Goal: Task Accomplishment & Management: Use online tool/utility

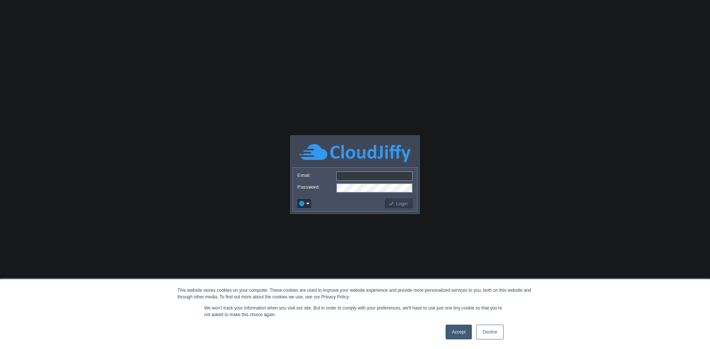
click at [457, 330] on link "Accept" at bounding box center [458, 332] width 26 height 15
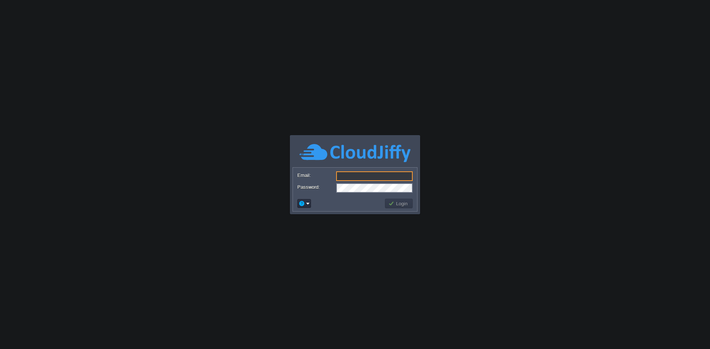
type input "[EMAIL_ADDRESS][DOMAIN_NAME]"
click at [401, 205] on button "Login" at bounding box center [398, 203] width 21 height 7
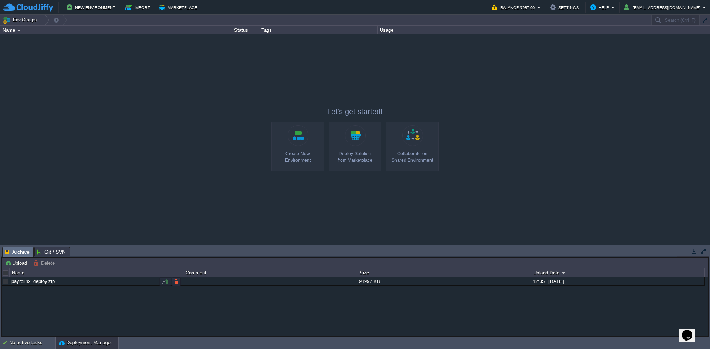
click at [6, 282] on div at bounding box center [5, 281] width 7 height 7
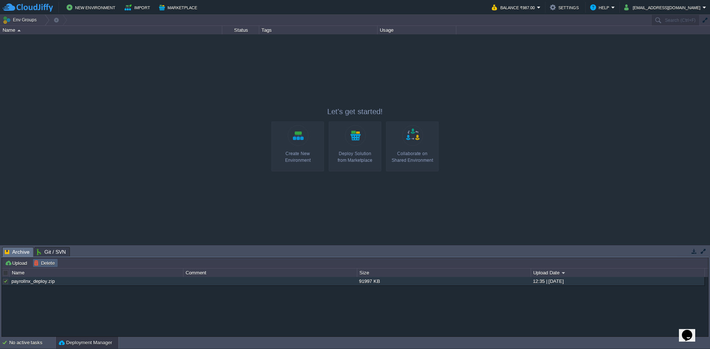
click at [38, 265] on button "Delete" at bounding box center [45, 263] width 23 height 7
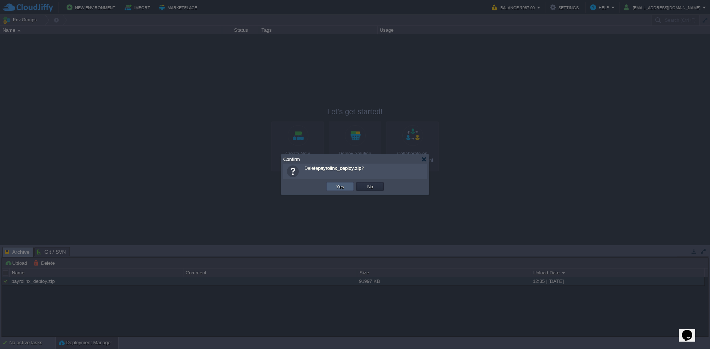
click at [334, 189] on button "Yes" at bounding box center [340, 186] width 13 height 7
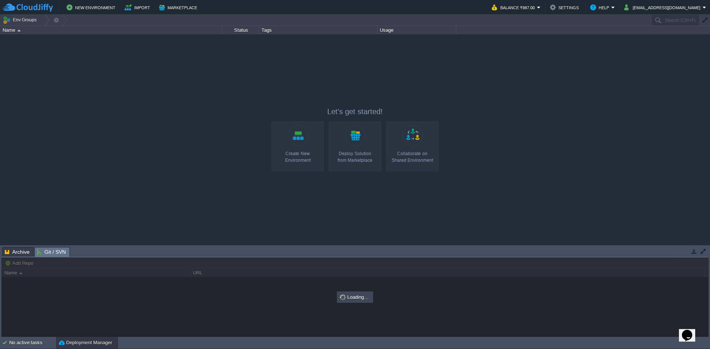
click at [59, 252] on span "Git / SVN" at bounding box center [51, 252] width 29 height 9
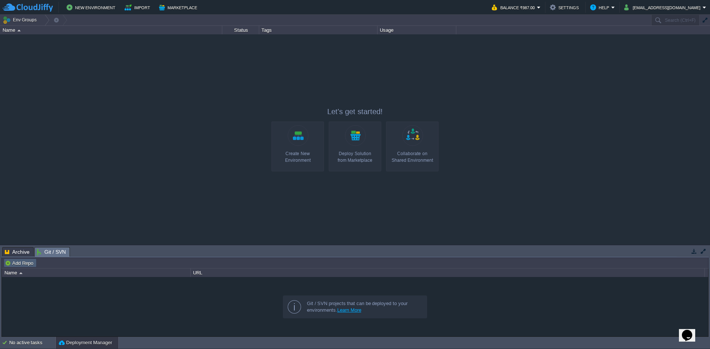
click at [17, 263] on button "Add Repo" at bounding box center [20, 263] width 31 height 7
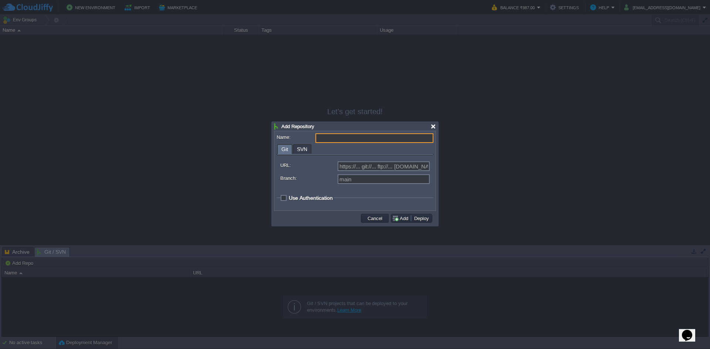
click at [431, 128] on div at bounding box center [433, 127] width 6 height 6
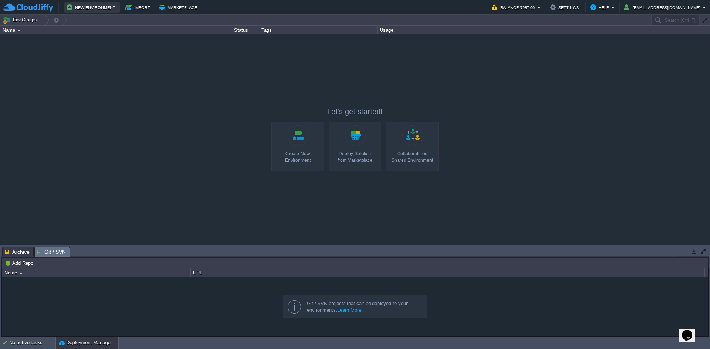
click at [96, 6] on button "New Environment" at bounding box center [92, 7] width 51 height 9
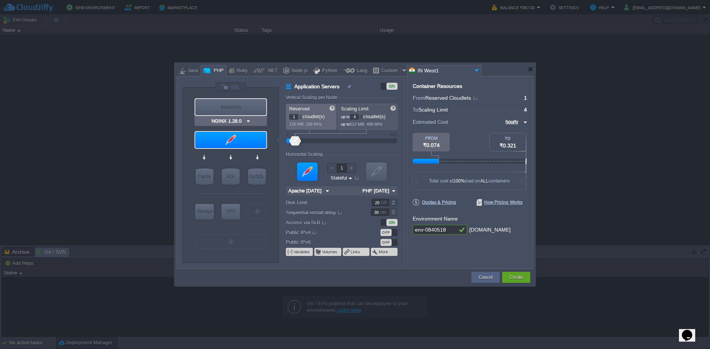
click at [239, 109] on div "Balancing" at bounding box center [230, 107] width 71 height 16
type input "Load Balancer"
type input "NGINX 1.28.0"
type input "1.28.0-almalin..."
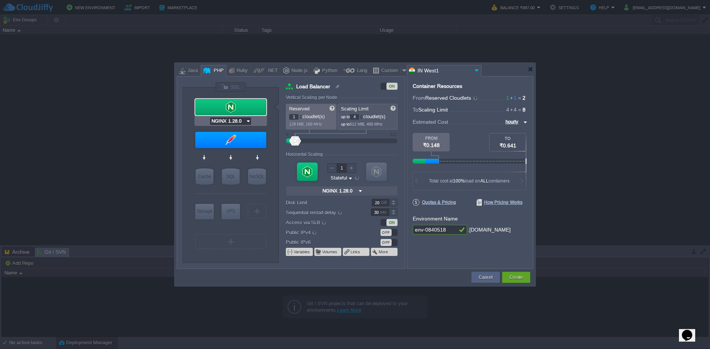
click at [243, 121] on input "NGINX 1.28.0" at bounding box center [227, 121] width 35 height 7
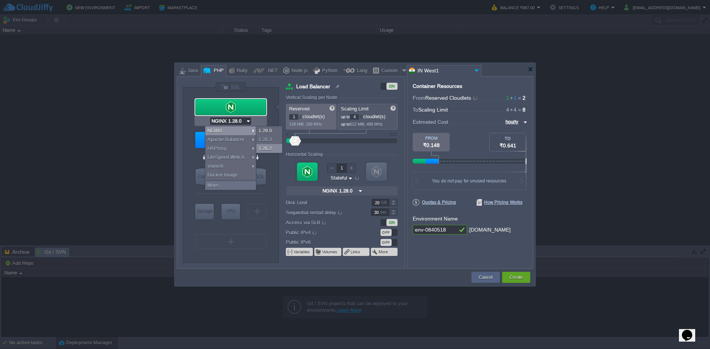
click at [265, 147] on div "1.26.2" at bounding box center [269, 148] width 26 height 9
type input "NGINX 1.26.2"
type input "1.26.2-almalin..."
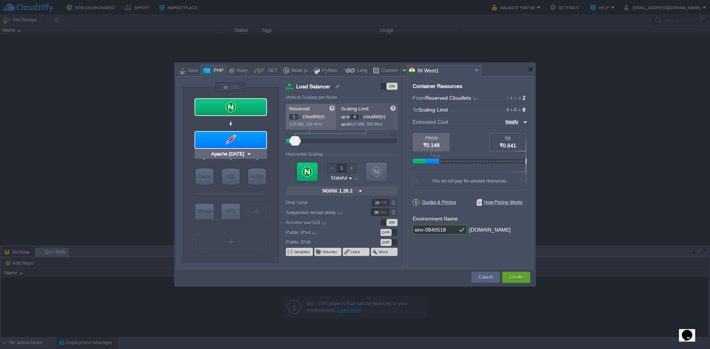
click at [248, 154] on img at bounding box center [249, 153] width 6 height 7
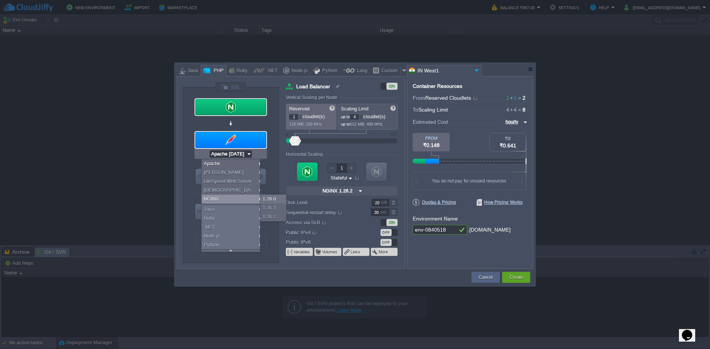
click at [246, 198] on div "NGINX" at bounding box center [231, 199] width 61 height 9
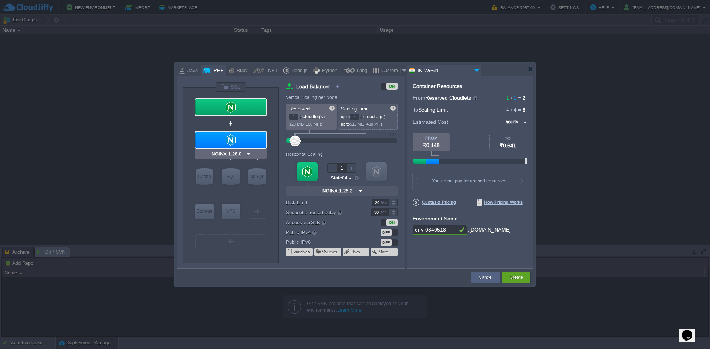
click at [248, 156] on img at bounding box center [248, 153] width 6 height 7
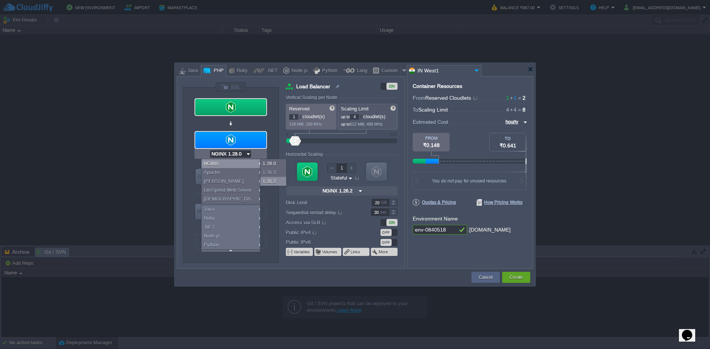
click at [280, 183] on div "1.26.2" at bounding box center [273, 181] width 26 height 9
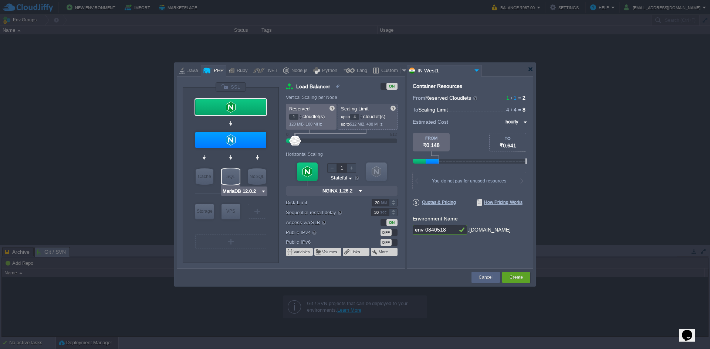
type input "Memcached [DATE]"
click at [204, 180] on div "Cache" at bounding box center [204, 177] width 18 height 16
type input "Cache"
type input "Memcached [DATE]"
type input "[DATE]-almalin..."
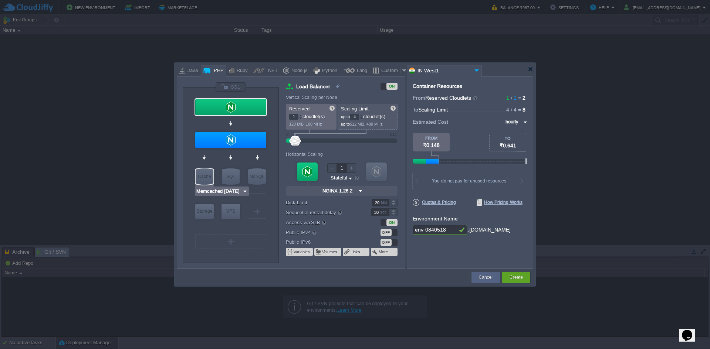
type input "Stateless"
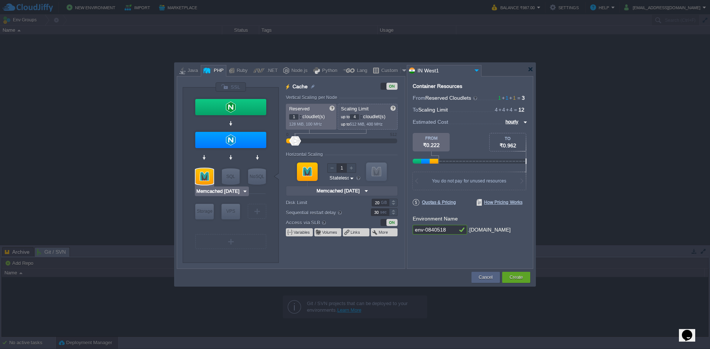
click at [243, 191] on img at bounding box center [245, 191] width 6 height 7
click at [255, 200] on div "[DATE]" at bounding box center [261, 201] width 26 height 9
click at [238, 154] on input "NGINX 1.26.2" at bounding box center [227, 153] width 35 height 7
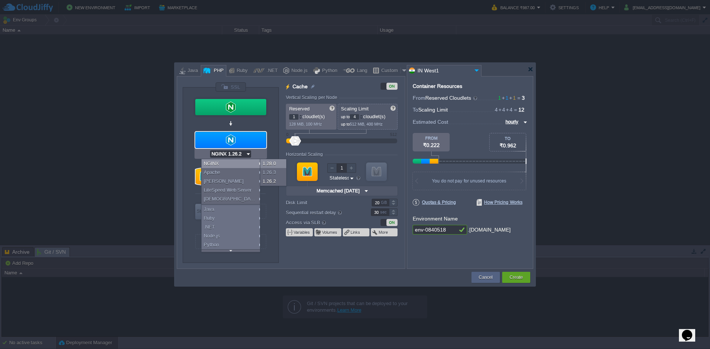
click at [273, 165] on div "1.28.0" at bounding box center [273, 163] width 26 height 9
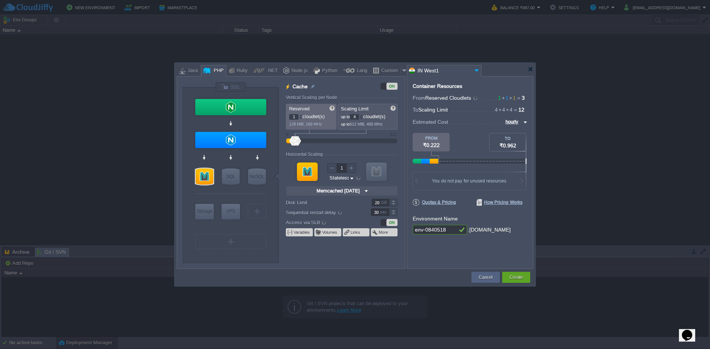
type input "NGINX 1.26.2"
click at [231, 106] on div at bounding box center [230, 107] width 71 height 16
type input "Load Balancer"
type input "NGINX 1.26.2"
type input "1.26.2-almalin..."
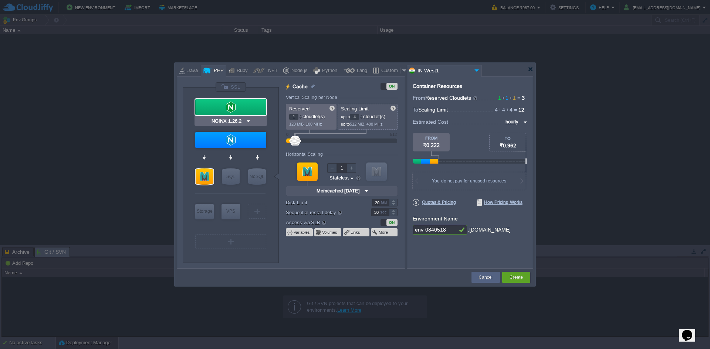
type input "Stateful"
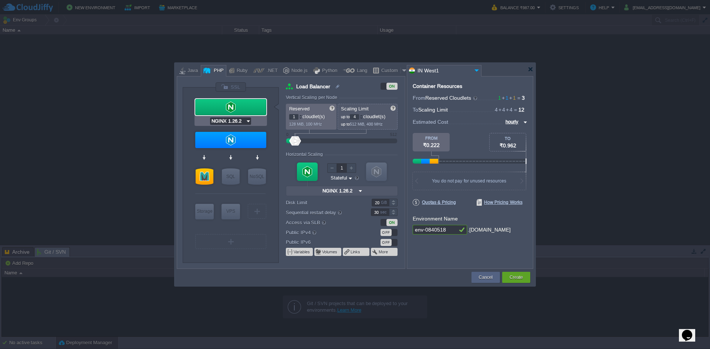
click at [238, 122] on input "NGINX 1.26.2" at bounding box center [227, 121] width 35 height 7
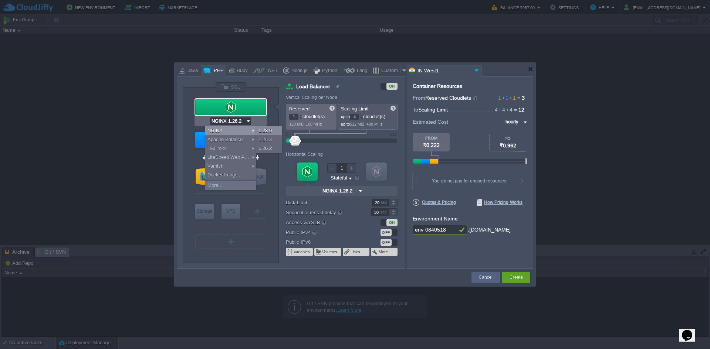
click at [269, 131] on div "1.28.0" at bounding box center [269, 130] width 26 height 9
type input "NGINX 1.28.0"
type input "1.28.0-almalin..."
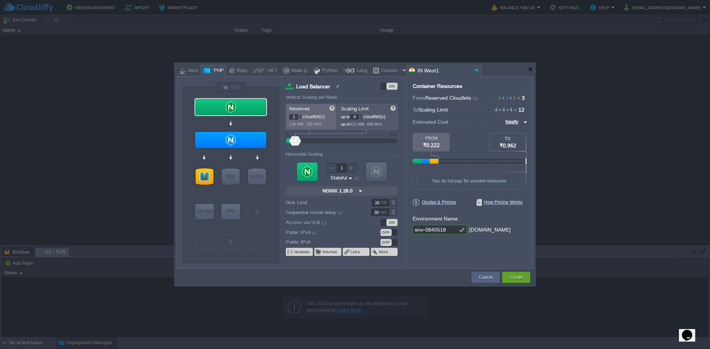
type input "NGINX 1.28.0"
click at [270, 105] on div "VM Balancing VM Application Servers VM Cache VM SQL VM NoSQL VM Storage VM VPS …" at bounding box center [231, 175] width 96 height 175
click at [247, 105] on div at bounding box center [230, 107] width 71 height 16
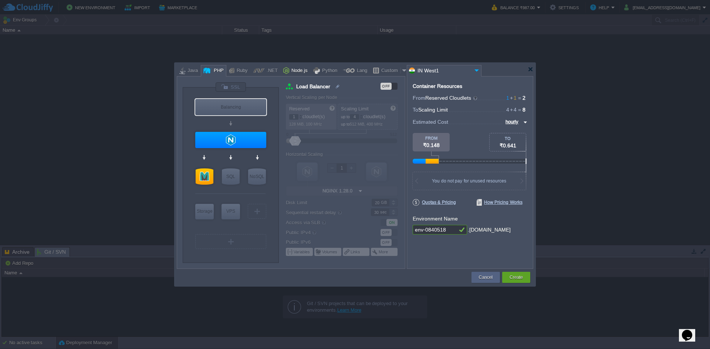
click at [293, 72] on div "Node.js" at bounding box center [298, 70] width 18 height 11
type input "Load Balancer"
type input "1.28.0-almalin..."
click at [320, 69] on div "Python" at bounding box center [328, 70] width 17 height 11
type input "Load Balancer"
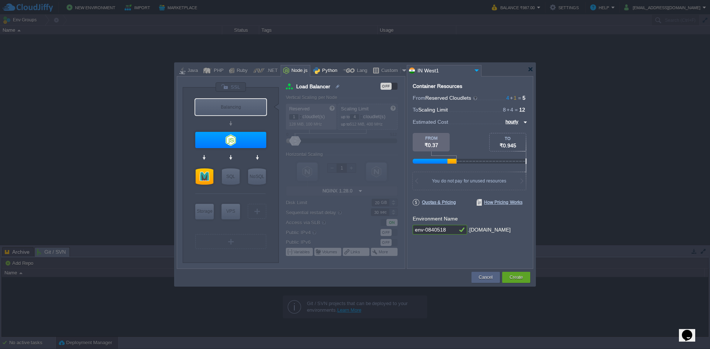
type input "1.28.0-almalin..."
click at [343, 70] on div at bounding box center [349, 70] width 12 height 11
type input "Load Balancer"
type input "1.28.0-almalin..."
click at [379, 71] on div "Custom" at bounding box center [389, 70] width 21 height 11
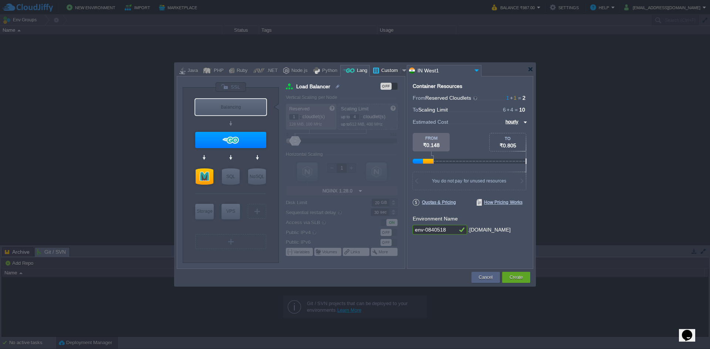
type input "Load Balancer"
type input "16"
type input "Docker Image"
type input "Stateless"
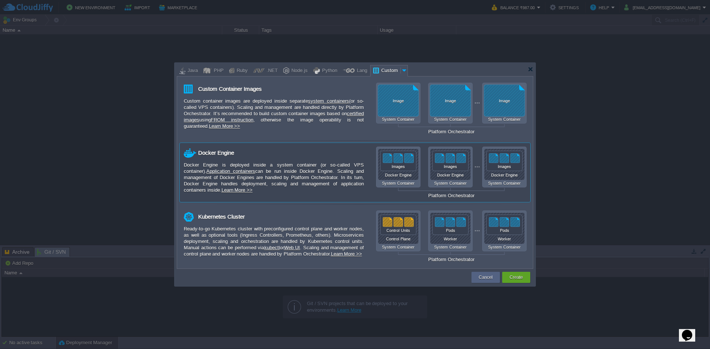
click at [288, 166] on div "Docker Engine is deployed inside a system container (or so-called VPS container…" at bounding box center [274, 177] width 180 height 31
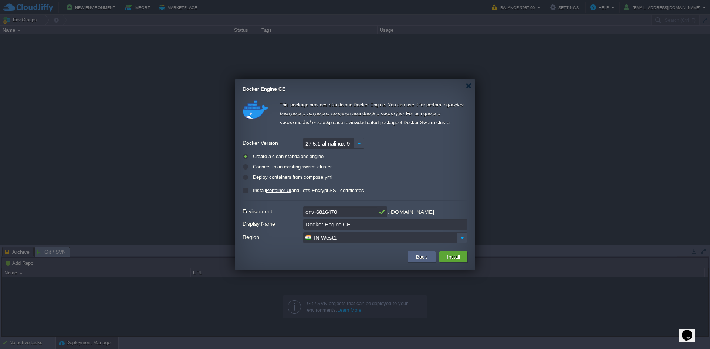
click at [362, 224] on input "Docker Engine CE" at bounding box center [385, 224] width 164 height 11
click at [245, 193] on div "Install Portainer UI and Let's Encrypt SSL certificates" at bounding box center [354, 191] width 225 height 8
click at [251, 191] on label "Install Portainer UI and Let's Encrypt SSL certificates" at bounding box center [307, 191] width 113 height 6
click at [245, 191] on input "checkbox" at bounding box center [244, 192] width 5 height 5
checkbox input "true"
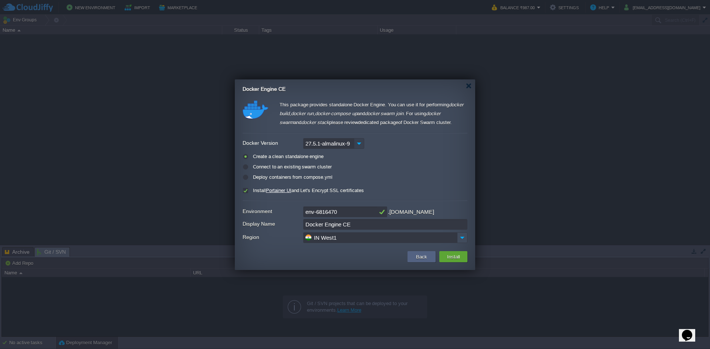
click at [354, 144] on img at bounding box center [359, 143] width 10 height 11
click at [341, 155] on div "27.5.1-almalinux-9" at bounding box center [333, 155] width 60 height 13
click at [458, 237] on img at bounding box center [462, 237] width 10 height 11
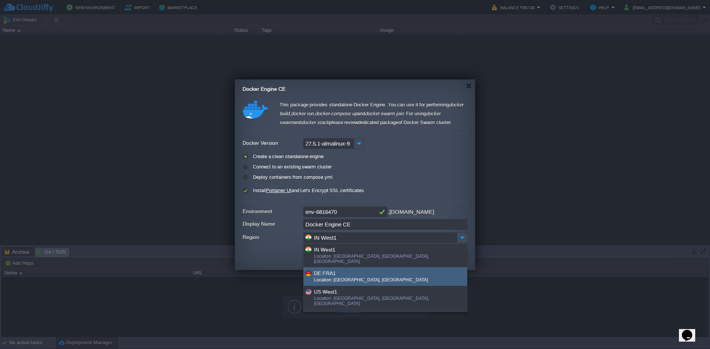
click at [393, 269] on div "DE FRA1" at bounding box center [390, 273] width 152 height 8
type input "DE FRA1"
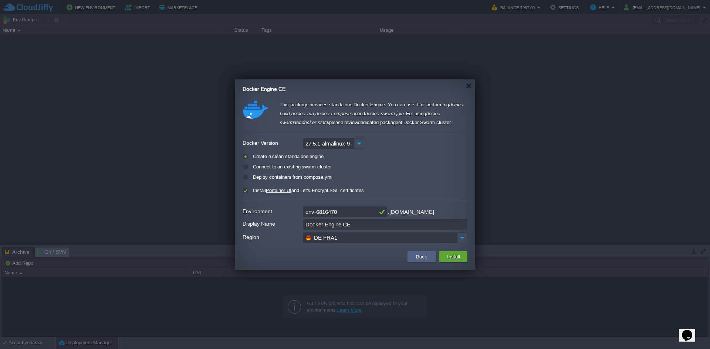
click at [365, 239] on input "DE FRA1" at bounding box center [380, 237] width 154 height 11
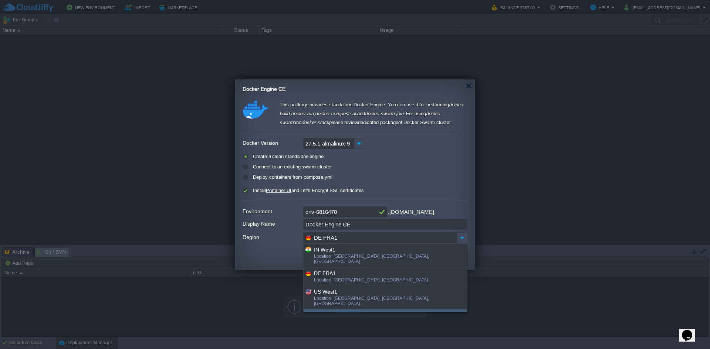
click at [332, 310] on div "More details..." at bounding box center [384, 316] width 163 height 13
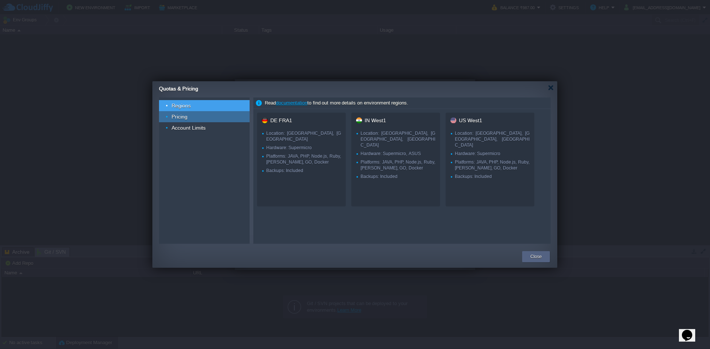
click at [174, 114] on span "Pricing" at bounding box center [180, 116] width 18 height 7
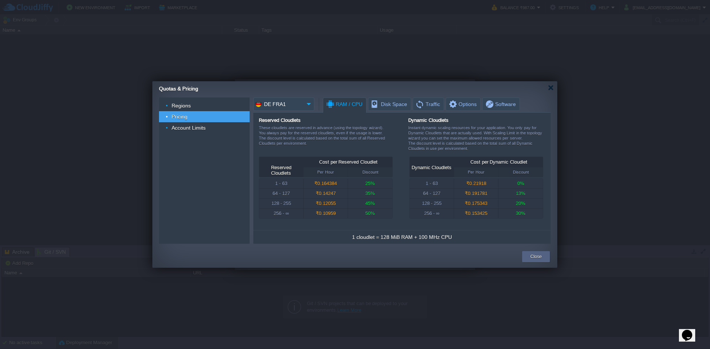
click at [308, 103] on img at bounding box center [308, 104] width 11 height 13
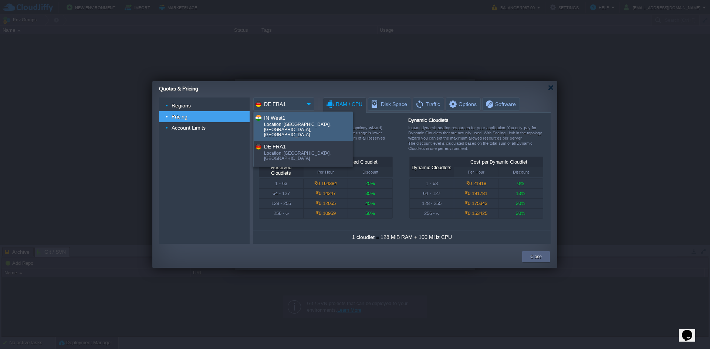
click at [304, 115] on div "IN West1" at bounding box center [308, 117] width 88 height 8
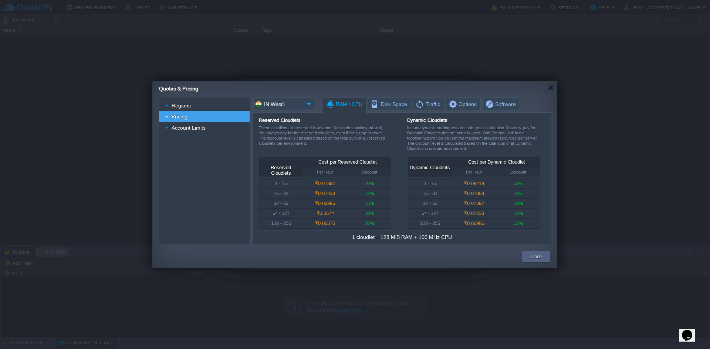
click at [309, 103] on img at bounding box center [308, 104] width 11 height 13
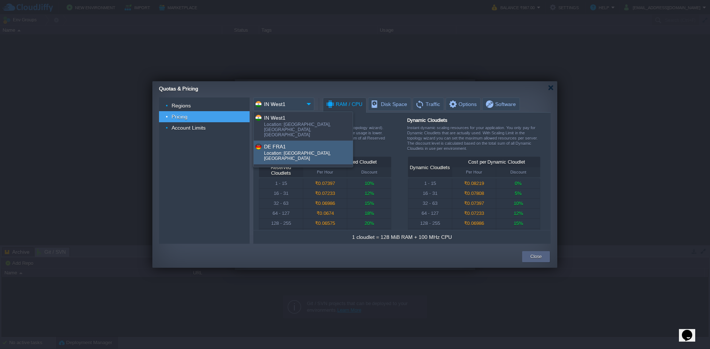
click at [300, 142] on div "DE FRA1" at bounding box center [308, 146] width 88 height 8
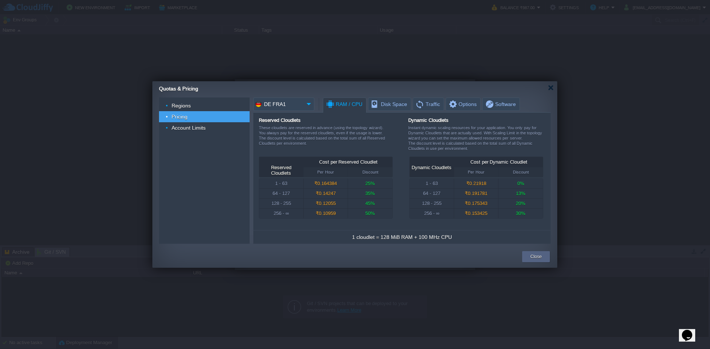
click at [303, 104] on img at bounding box center [308, 104] width 11 height 13
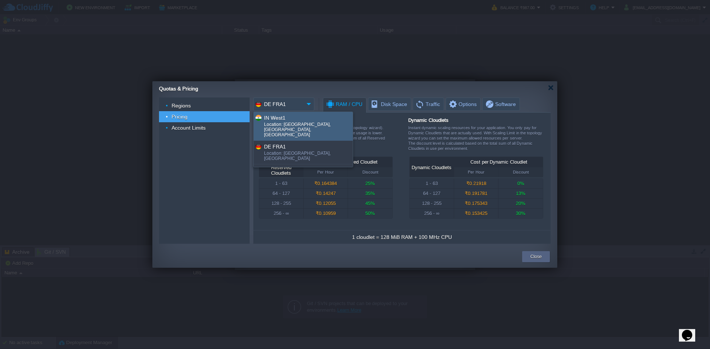
click at [302, 122] on div "Location: [GEOGRAPHIC_DATA], [GEOGRAPHIC_DATA], [GEOGRAPHIC_DATA]" at bounding box center [308, 130] width 88 height 17
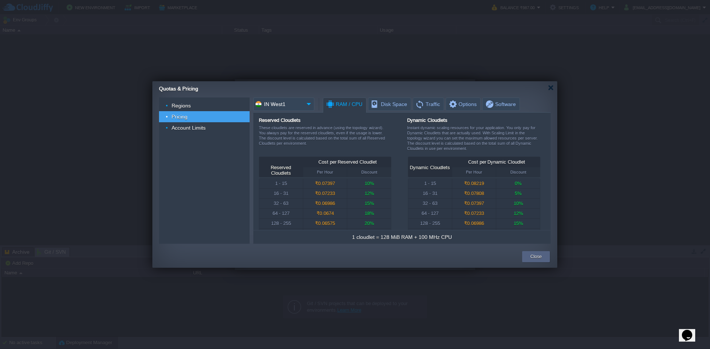
scroll to position [14, 0]
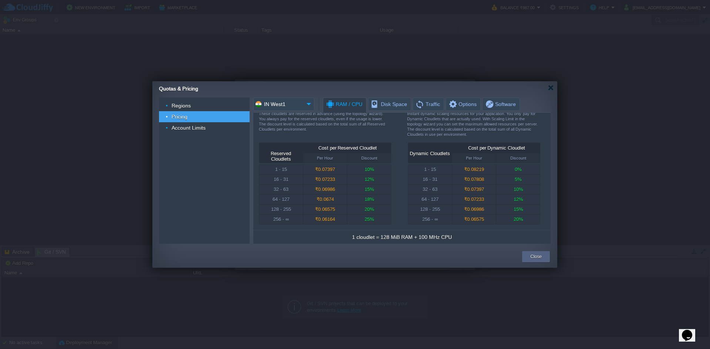
click at [304, 103] on img at bounding box center [308, 104] width 11 height 13
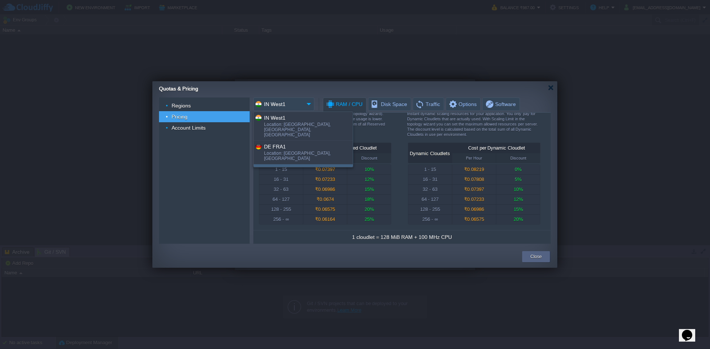
click at [293, 174] on div "Location: [GEOGRAPHIC_DATA], [GEOGRAPHIC_DATA], [GEOGRAPHIC_DATA]" at bounding box center [308, 182] width 88 height 17
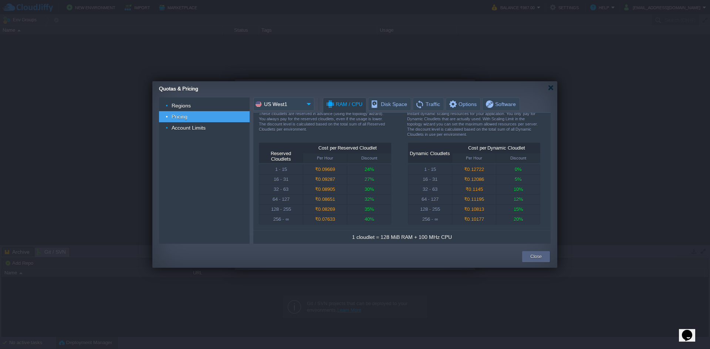
scroll to position [0, 0]
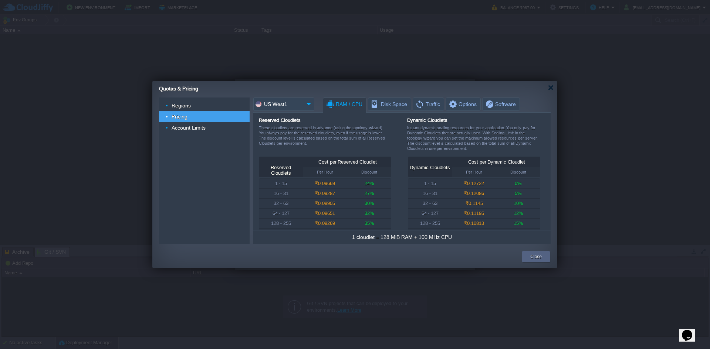
click at [296, 108] on input "US West1" at bounding box center [278, 104] width 50 height 13
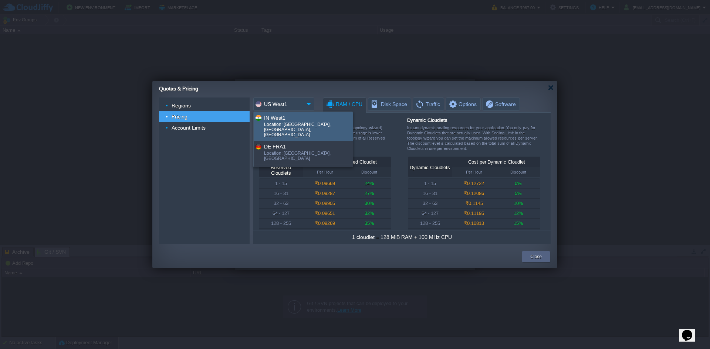
click at [292, 120] on div "IN West1" at bounding box center [308, 117] width 88 height 8
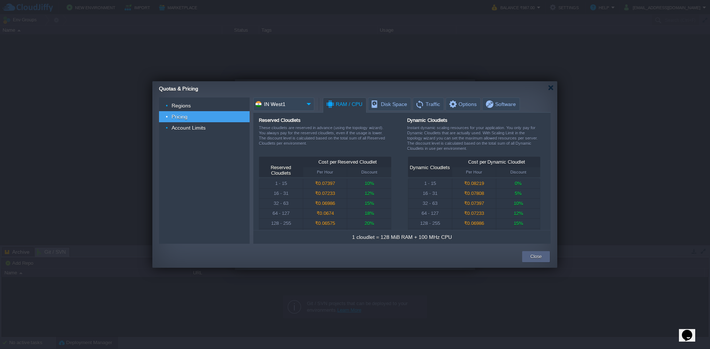
click at [294, 100] on input "IN West1" at bounding box center [278, 104] width 50 height 13
click at [296, 166] on div "US West1" at bounding box center [308, 170] width 88 height 8
click at [391, 106] on span "Disk Space" at bounding box center [388, 104] width 37 height 13
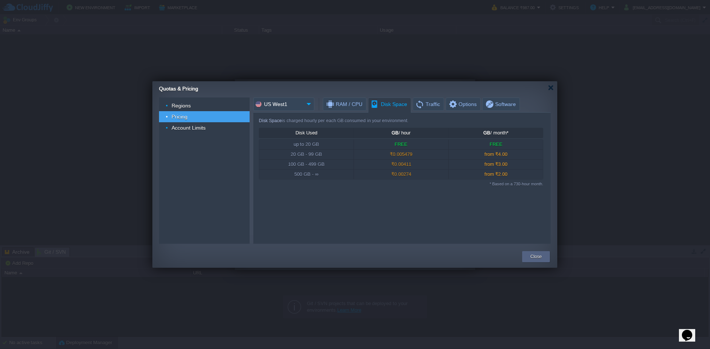
click at [308, 105] on img at bounding box center [308, 104] width 11 height 13
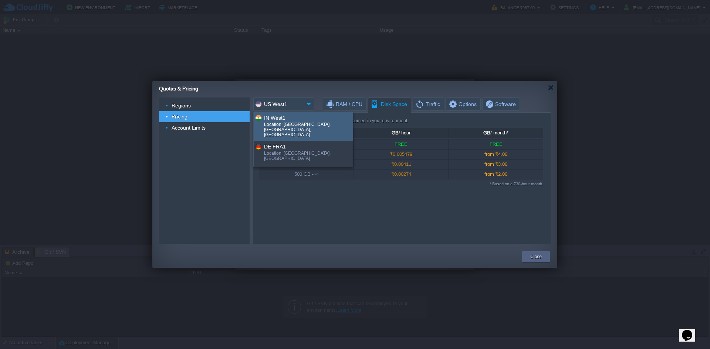
click at [295, 115] on div "IN West1" at bounding box center [308, 117] width 88 height 8
type input "IN West1"
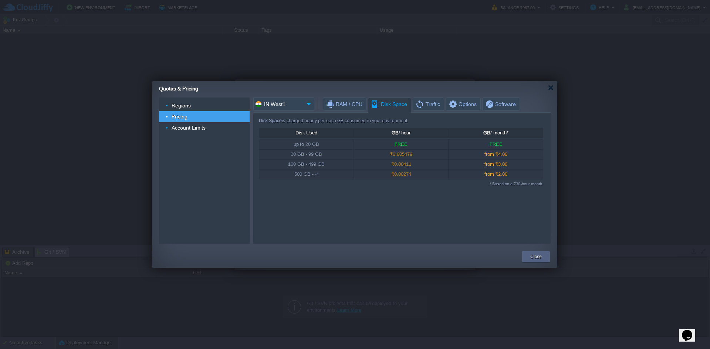
click at [299, 105] on input "IN West1" at bounding box center [278, 104] width 50 height 13
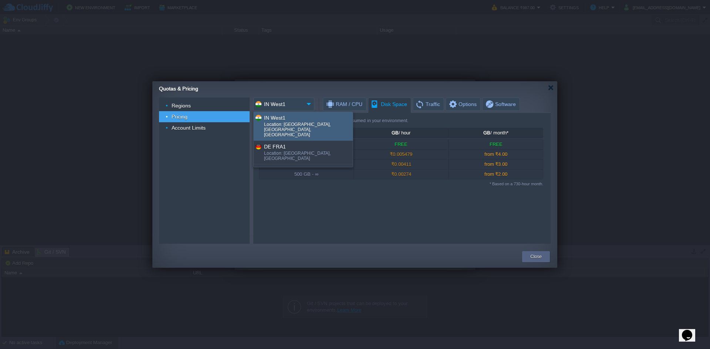
click at [293, 122] on div "Location: [GEOGRAPHIC_DATA], [GEOGRAPHIC_DATA], [GEOGRAPHIC_DATA]" at bounding box center [308, 130] width 88 height 17
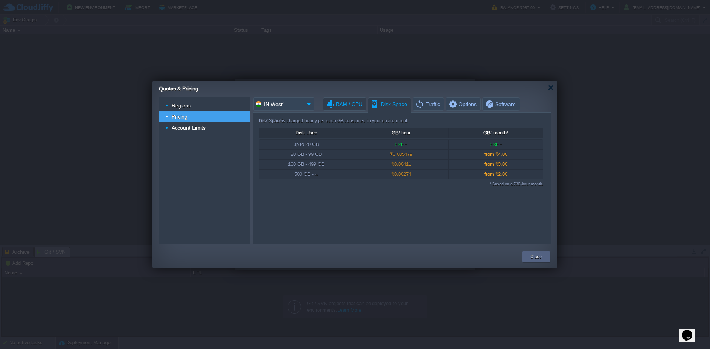
click at [350, 103] on span "RAM / CPU" at bounding box center [343, 104] width 37 height 13
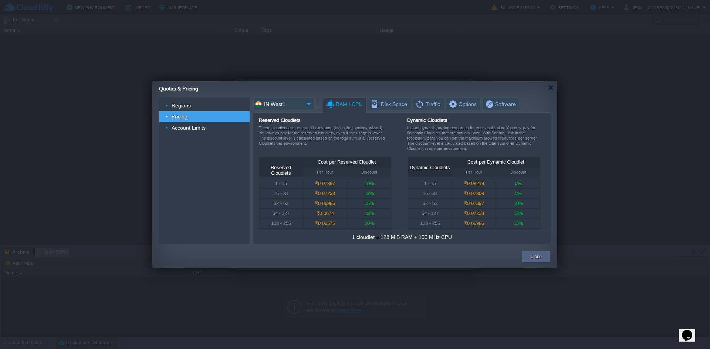
click at [294, 106] on input "IN West1" at bounding box center [278, 104] width 50 height 13
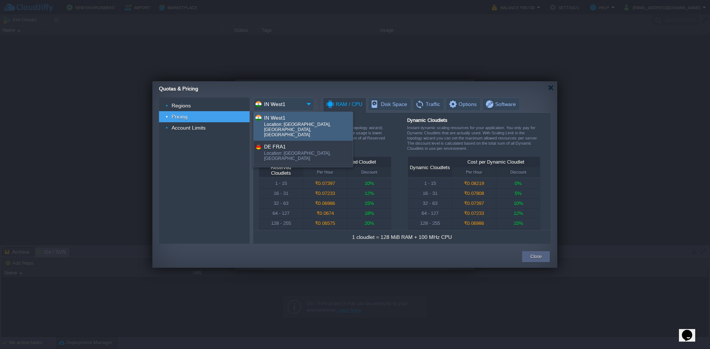
click at [318, 93] on div "Quotas & Pricing" at bounding box center [358, 87] width 398 height 13
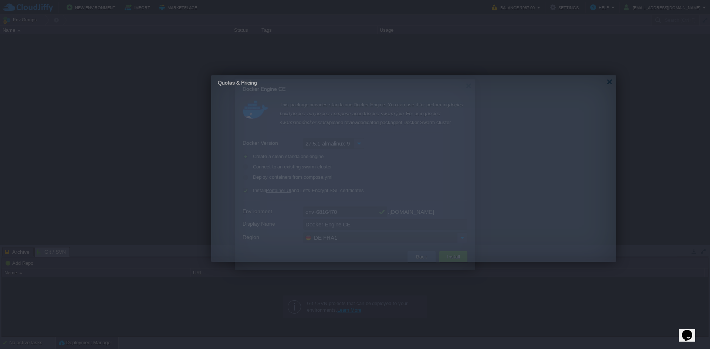
drag, startPoint x: 328, startPoint y: 88, endPoint x: 384, endPoint y: 82, distance: 56.1
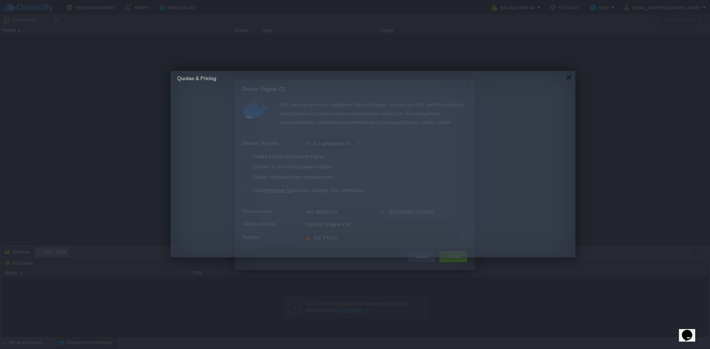
drag, startPoint x: 384, startPoint y: 82, endPoint x: 343, endPoint y: 77, distance: 40.9
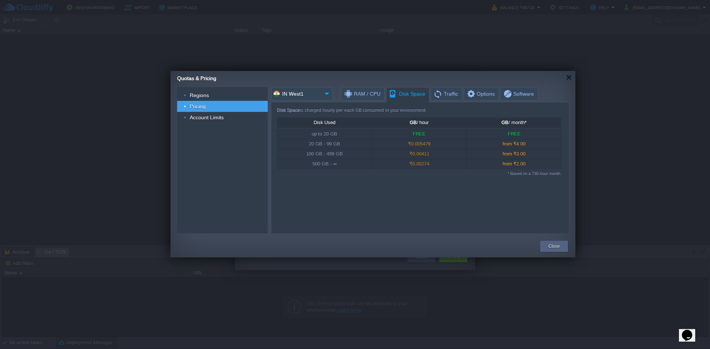
click at [414, 92] on span "Disk Space" at bounding box center [406, 94] width 37 height 13
drag, startPoint x: 439, startPoint y: 135, endPoint x: 450, endPoint y: 134, distance: 11.1
click at [450, 134] on div "FREE" at bounding box center [419, 134] width 94 height 10
drag, startPoint x: 309, startPoint y: 134, endPoint x: 517, endPoint y: 132, distance: 208.4
click at [517, 132] on tr "up to 20 GB FREE FREE" at bounding box center [419, 134] width 284 height 10
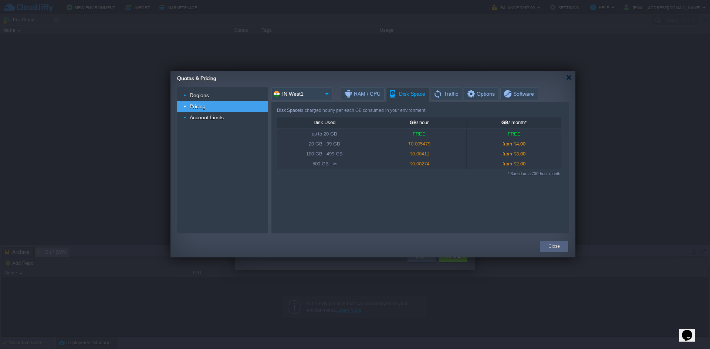
drag, startPoint x: 524, startPoint y: 134, endPoint x: 330, endPoint y: 143, distance: 194.6
click at [370, 142] on div "up to 20 GB FREE FREE 20 GB - 99 GB ₹0.005479 from ₹4.00 100 GB - 499 GB ₹0.004…" at bounding box center [418, 149] width 283 height 40
click at [195, 118] on span "Account Limits" at bounding box center [207, 117] width 36 height 7
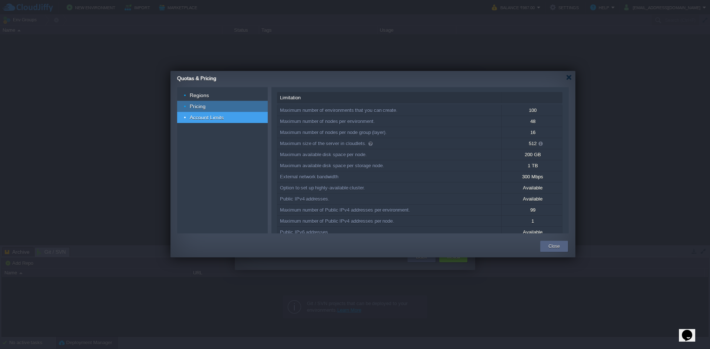
click at [204, 108] on span "Pricing" at bounding box center [198, 106] width 18 height 7
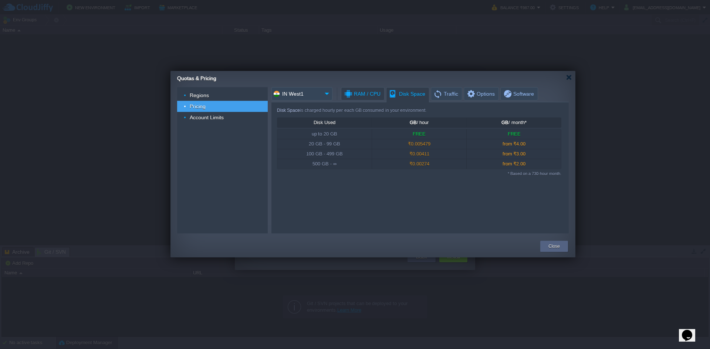
click at [357, 93] on span "RAM / CPU" at bounding box center [361, 94] width 37 height 13
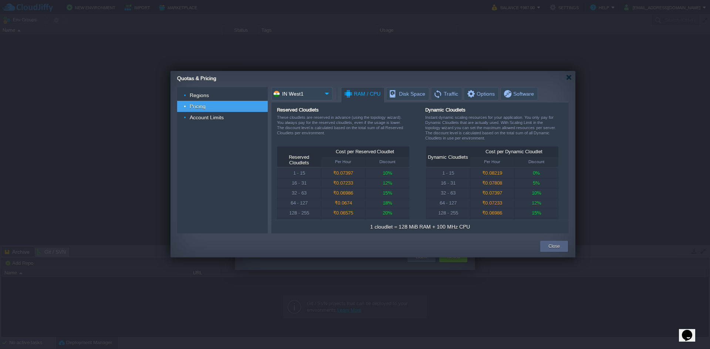
click at [350, 163] on div "Per Hour" at bounding box center [343, 162] width 44 height 10
click at [498, 161] on div "Per Hour" at bounding box center [492, 162] width 44 height 10
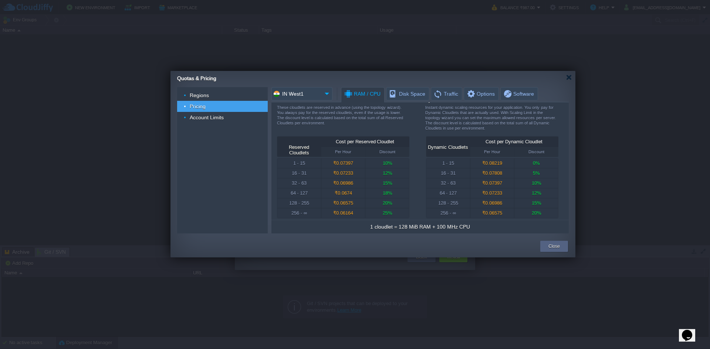
scroll to position [14, 0]
click at [397, 91] on span "Disk Space" at bounding box center [406, 94] width 37 height 13
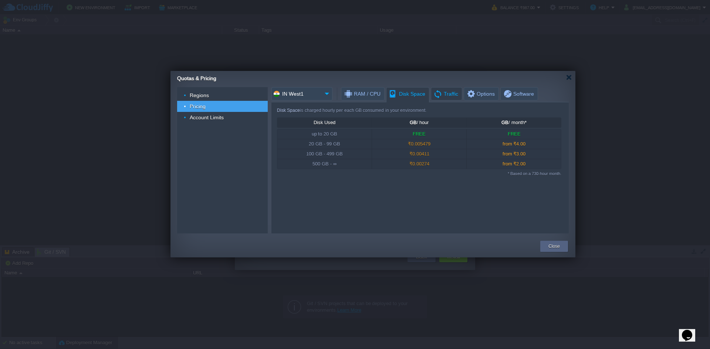
click at [453, 94] on span "Traffic" at bounding box center [445, 94] width 25 height 13
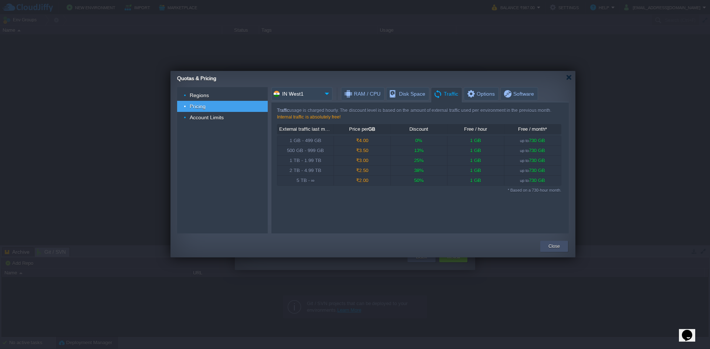
click at [555, 244] on button "Close" at bounding box center [553, 246] width 11 height 7
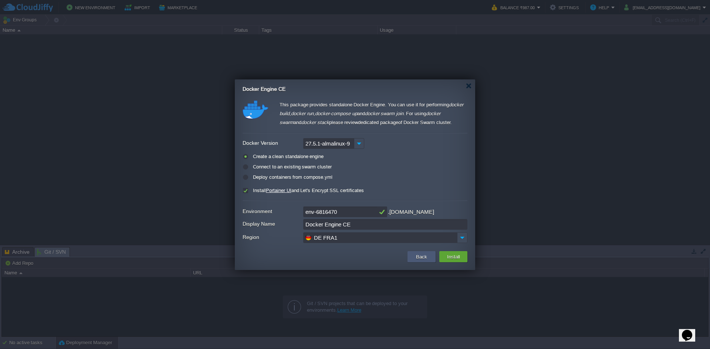
click at [426, 254] on button "Back" at bounding box center [422, 256] width 16 height 9
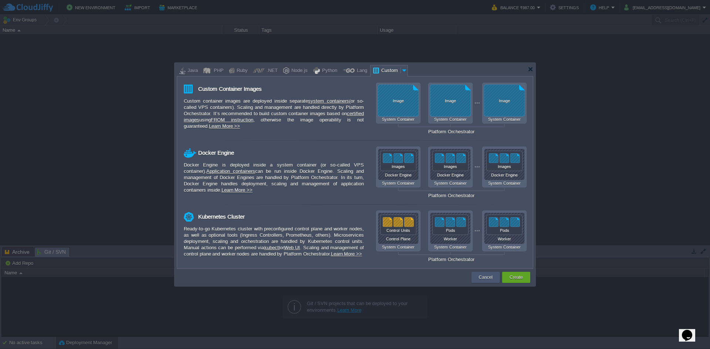
click at [491, 279] on button "Cancel" at bounding box center [486, 277] width 14 height 7
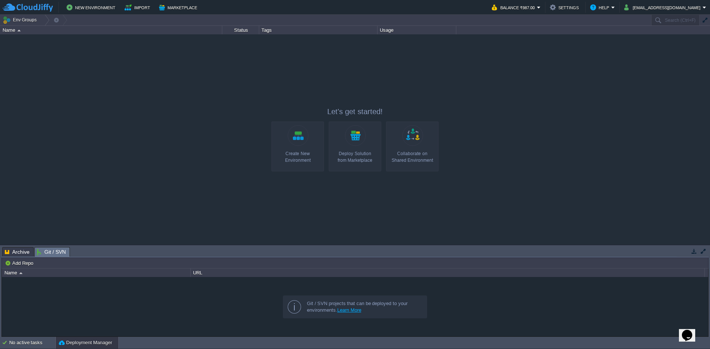
click at [310, 148] on link "Create New Environment" at bounding box center [297, 147] width 52 height 50
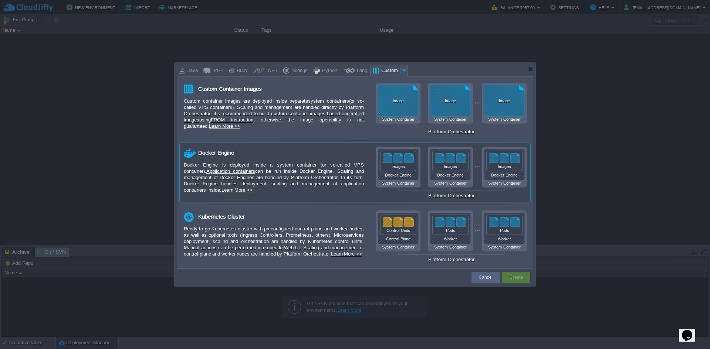
click at [305, 176] on div "Docker Engine is deployed inside a system container (or so-called VPS container…" at bounding box center [274, 177] width 180 height 31
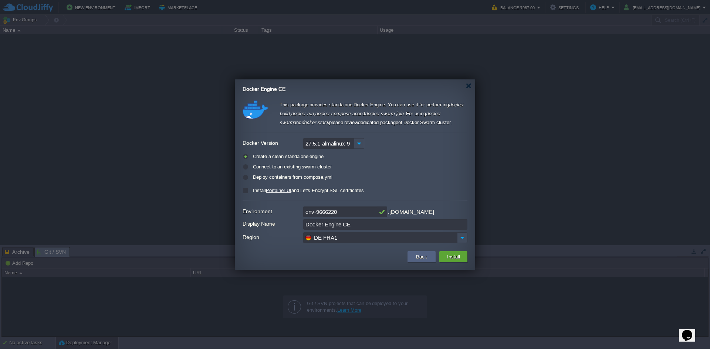
click at [288, 159] on label "Create a clean standalone engine" at bounding box center [287, 157] width 72 height 6
click at [247, 159] on input "radio" at bounding box center [244, 158] width 5 height 5
click at [344, 213] on input "env-9666220" at bounding box center [340, 212] width 74 height 11
click at [349, 239] on input "DE FRA1" at bounding box center [380, 237] width 154 height 11
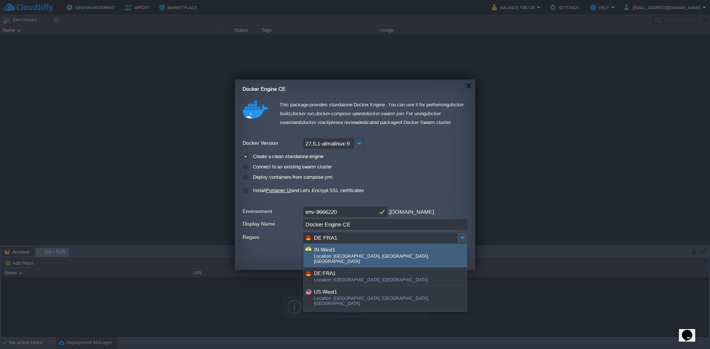
click at [344, 254] on div "Location: [GEOGRAPHIC_DATA], [GEOGRAPHIC_DATA], [GEOGRAPHIC_DATA]" at bounding box center [390, 260] width 152 height 12
type input "IN West1"
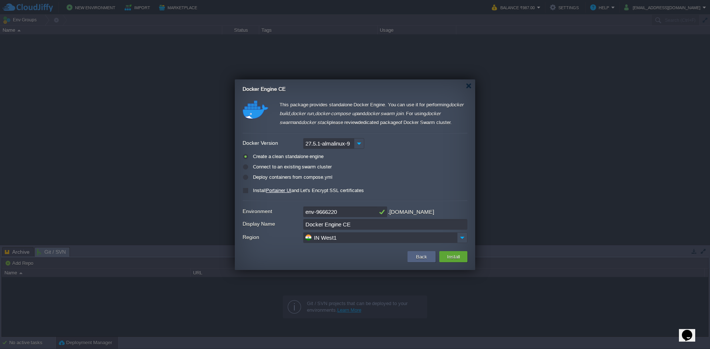
click at [351, 213] on input "env-9666220" at bounding box center [340, 212] width 74 height 11
type input "spine"
drag, startPoint x: 364, startPoint y: 225, endPoint x: 282, endPoint y: 225, distance: 81.7
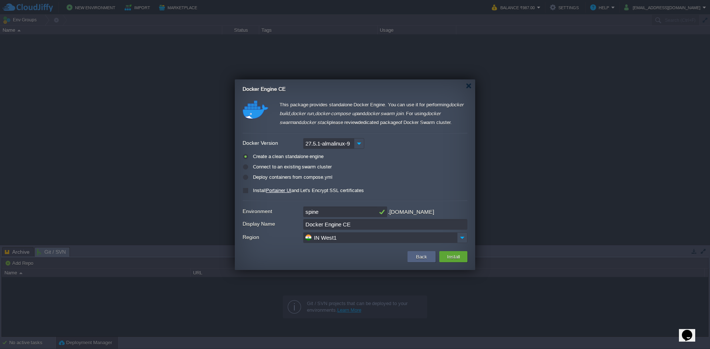
click at [282, 225] on div "Display Name Docker Engine CE" at bounding box center [354, 224] width 225 height 11
type input "N8N"
click at [251, 191] on label "Install Portainer UI and Let's Encrypt SSL certificates" at bounding box center [307, 191] width 113 height 6
click at [246, 191] on input "checkbox" at bounding box center [244, 192] width 5 height 5
checkbox input "true"
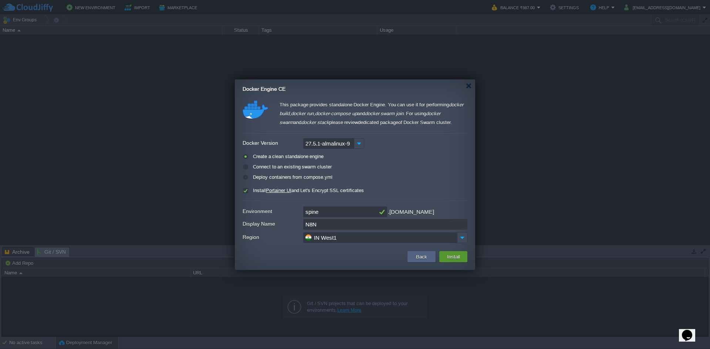
click at [458, 259] on button "Install" at bounding box center [453, 256] width 17 height 9
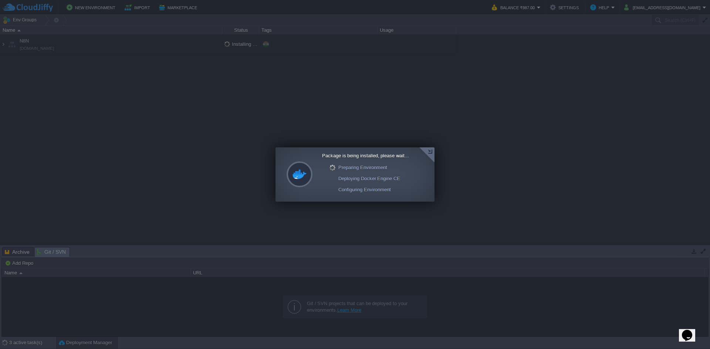
click at [430, 151] on div at bounding box center [426, 154] width 15 height 15
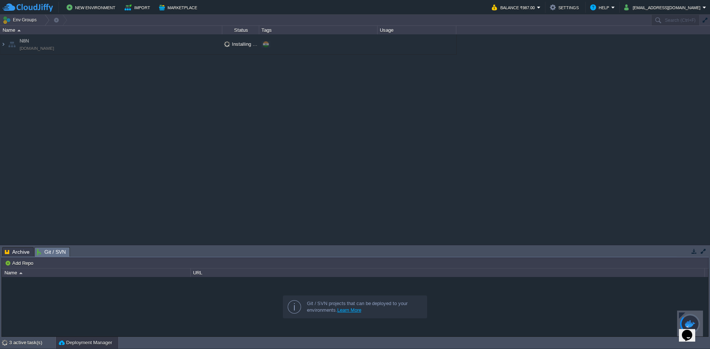
click at [697, 316] on div at bounding box center [690, 324] width 26 height 26
click at [695, 316] on div at bounding box center [690, 324] width 20 height 20
click at [690, 317] on div at bounding box center [690, 324] width 20 height 20
click at [682, 314] on div at bounding box center [681, 316] width 6 height 6
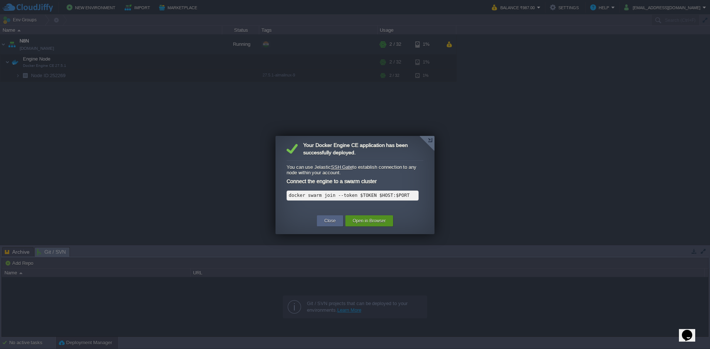
click at [372, 221] on button "Open in Browser" at bounding box center [369, 220] width 33 height 7
click at [333, 222] on button "Close" at bounding box center [329, 220] width 11 height 7
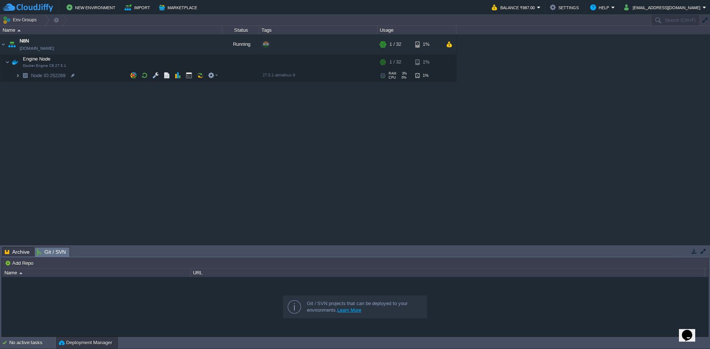
click at [20, 78] on img at bounding box center [18, 75] width 4 height 11
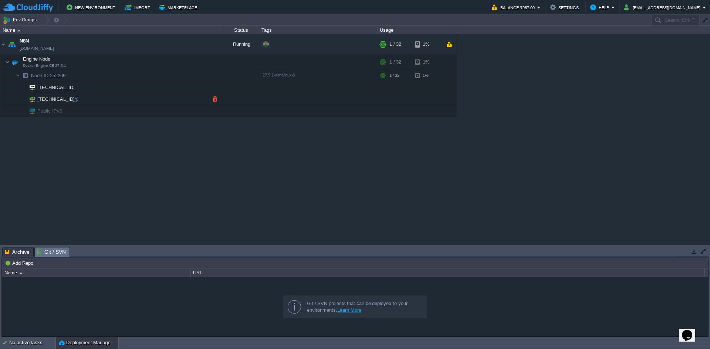
click at [53, 97] on span "[TECHNICAL_ID]" at bounding box center [56, 98] width 39 height 11
click at [16, 40] on img at bounding box center [12, 44] width 10 height 20
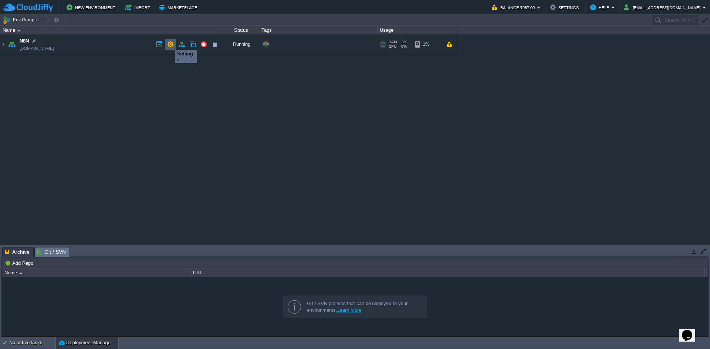
click at [169, 43] on button "button" at bounding box center [170, 44] width 7 height 7
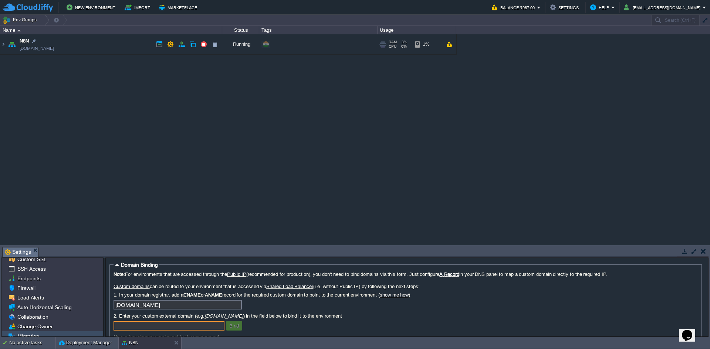
scroll to position [0, 0]
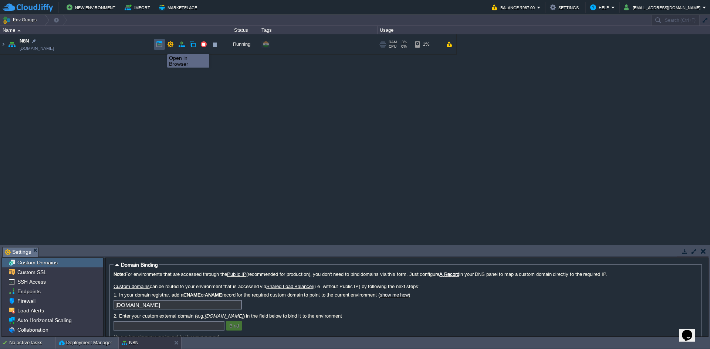
click at [161, 48] on button "button" at bounding box center [159, 44] width 7 height 7
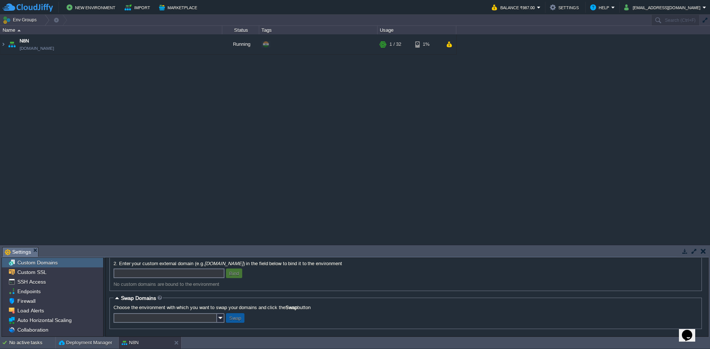
scroll to position [55, 0]
click at [41, 285] on span "SSH Access" at bounding box center [31, 282] width 31 height 7
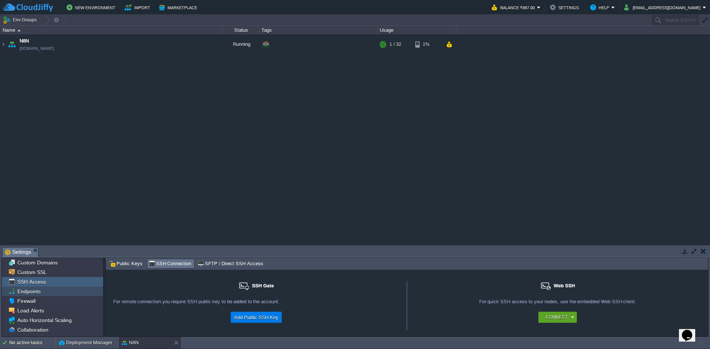
scroll to position [37, 0]
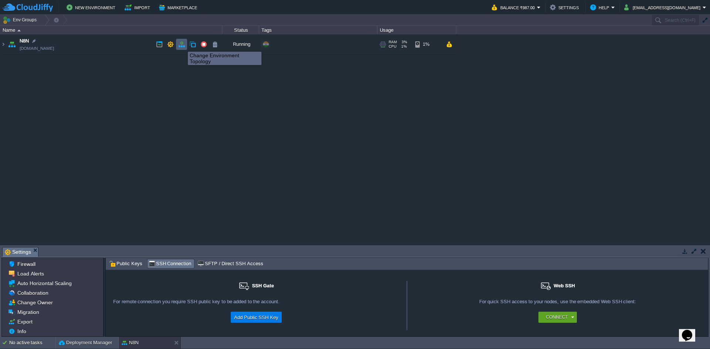
click at [180, 45] on button "button" at bounding box center [181, 44] width 7 height 7
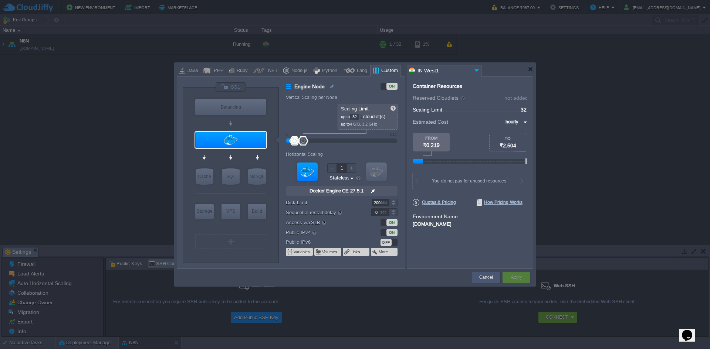
click at [487, 276] on button "Cancel" at bounding box center [486, 277] width 14 height 7
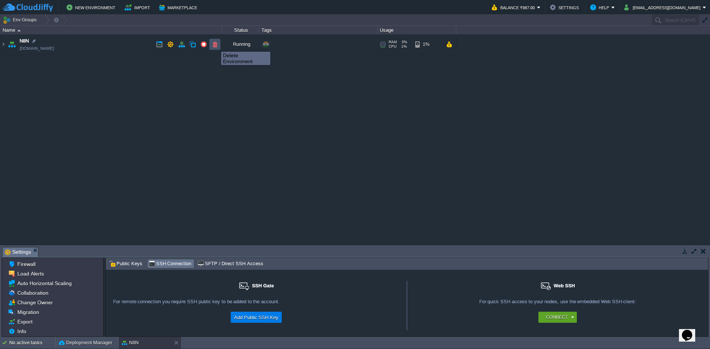
click at [215, 45] on button "button" at bounding box center [214, 44] width 7 height 7
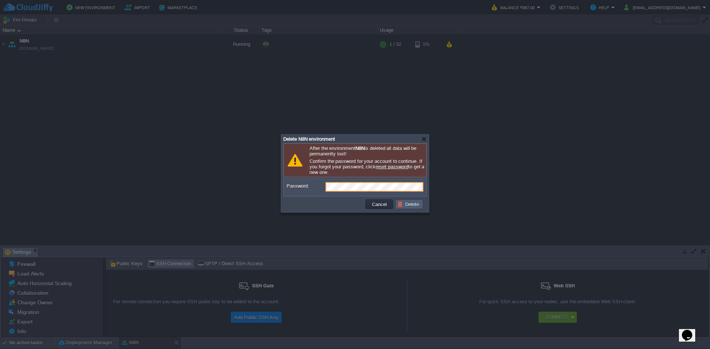
click at [415, 208] on button "Delete" at bounding box center [409, 204] width 24 height 7
